Goal: Task Accomplishment & Management: Manage account settings

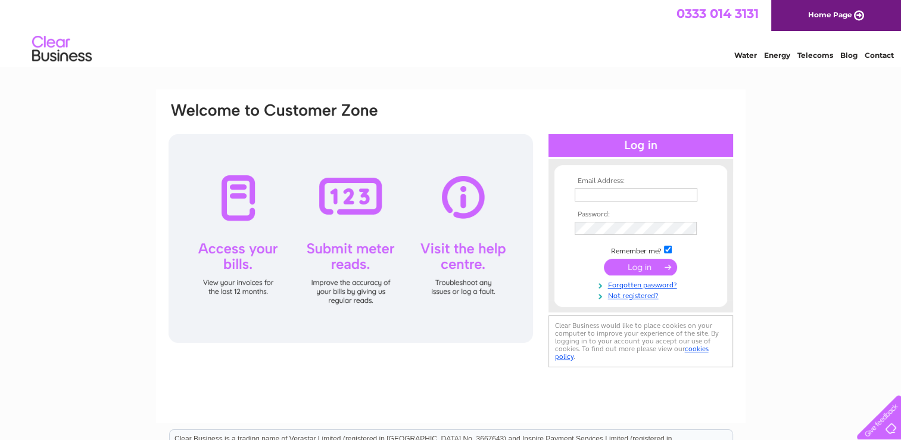
type input "[EMAIL_ADDRESS][DOMAIN_NAME]"
click at [627, 267] on input "submit" at bounding box center [640, 267] width 73 height 17
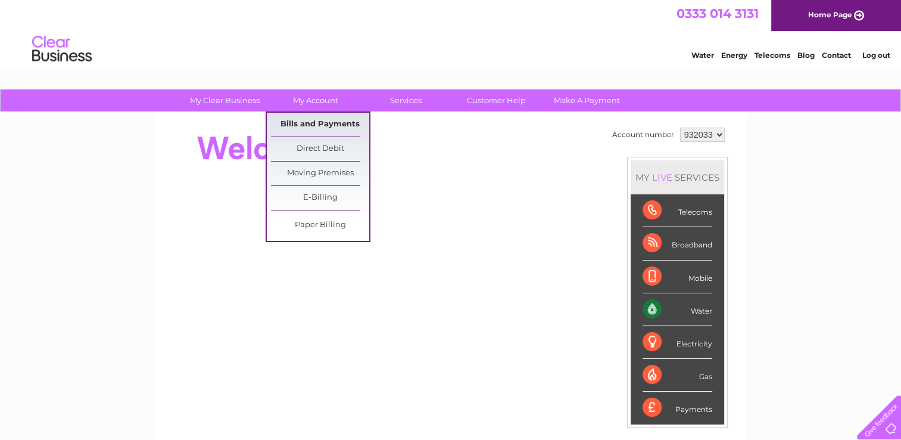
click at [324, 120] on link "Bills and Payments" at bounding box center [320, 125] width 98 height 24
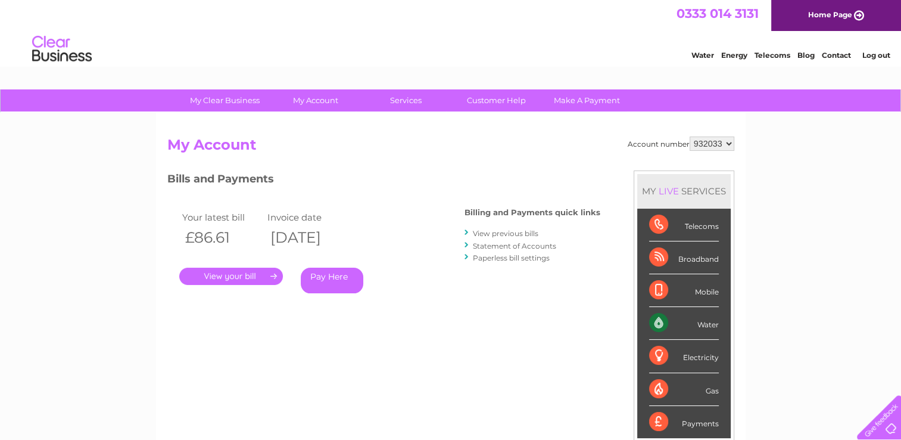
click at [484, 234] on link "View previous bills" at bounding box center [506, 233] width 66 height 9
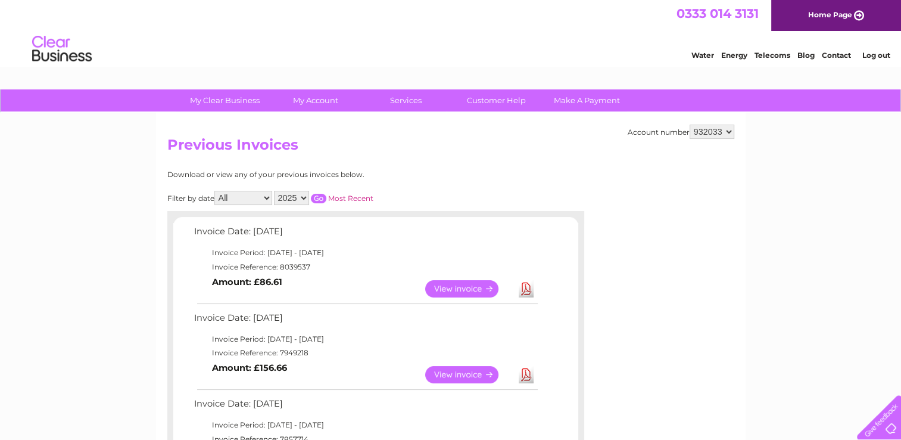
click at [458, 288] on link "View" at bounding box center [469, 288] width 88 height 17
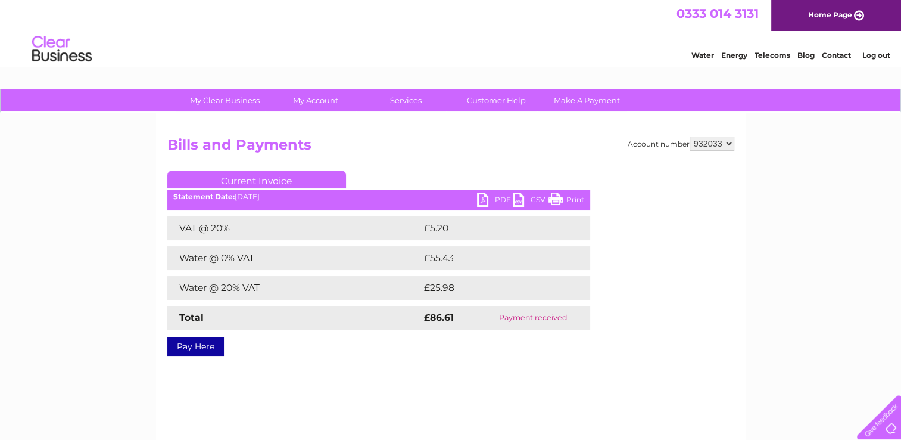
click at [483, 193] on link "PDF" at bounding box center [495, 200] width 36 height 17
